Goal: Information Seeking & Learning: Learn about a topic

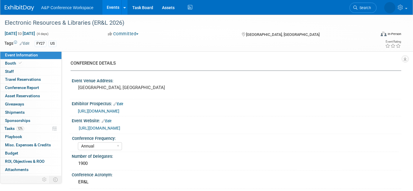
select select "Annual"
select select "Level 2"
select select "In-Person Booth"
select select "Libraries"
select select "Bloomsbury Digital Resources"
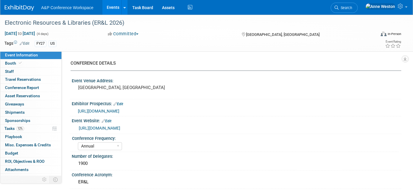
select select "[PERSON_NAME]"
select select "BDR Product Awareness and Trial Generation​"
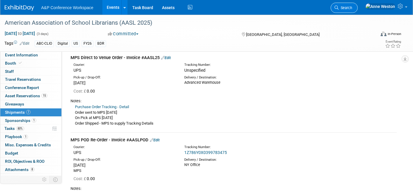
click at [352, 9] on span "Search" at bounding box center [346, 8] width 14 height 4
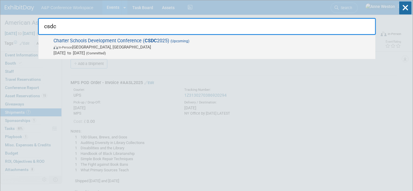
type input "csdc"
click at [94, 47] on span "In-Person [GEOGRAPHIC_DATA], [GEOGRAPHIC_DATA]" at bounding box center [213, 47] width 319 height 6
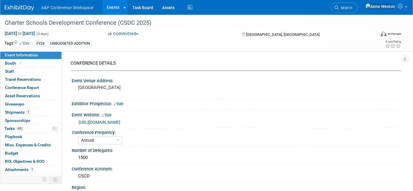
select select "Annual"
select select "Level 2"
select select "In-Person Booth"
select select "Schools"
select select "Bloomsbury Digital Resources"
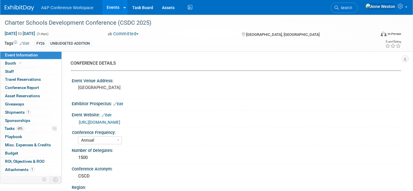
select select "[PERSON_NAME]"
select select "BDR Product Awareness and Trial Generation​"
click at [11, 66] on link "Booth" at bounding box center [30, 63] width 61 height 8
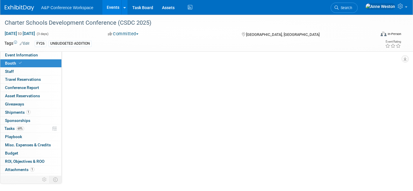
select select "CLDC - Digital/BDR"
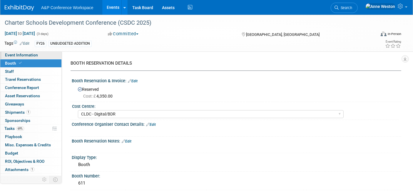
click at [20, 55] on span "Event Information" at bounding box center [21, 55] width 33 height 5
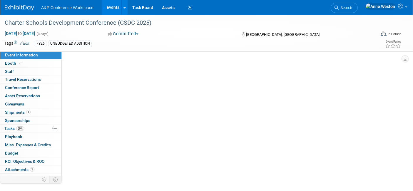
select select "Annual"
select select "Level 2"
select select "In-Person Booth"
select select "Schools"
select select "Bloomsbury Digital Resources"
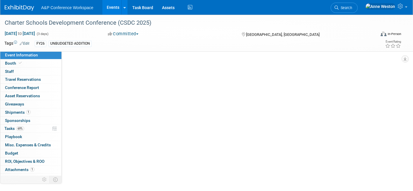
select select "[PERSON_NAME]"
select select "BDR Product Awareness and Trial Generation​"
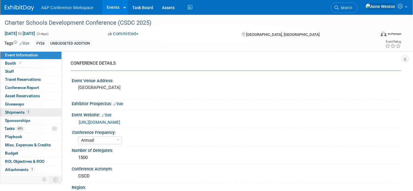
click at [20, 113] on span "Shipments 1" at bounding box center [18, 112] width 26 height 5
